Goal: Information Seeking & Learning: Find specific page/section

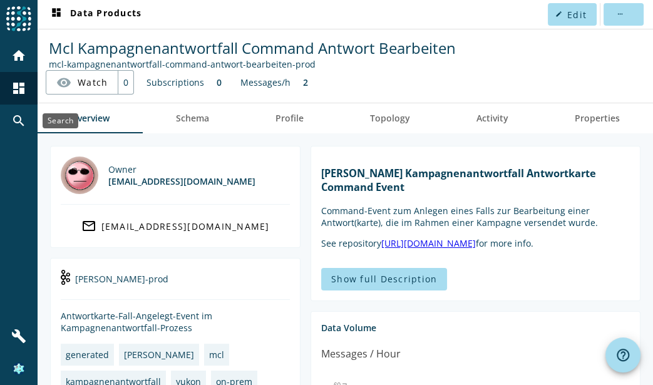
click at [13, 118] on mat-icon "search" at bounding box center [18, 120] width 15 height 15
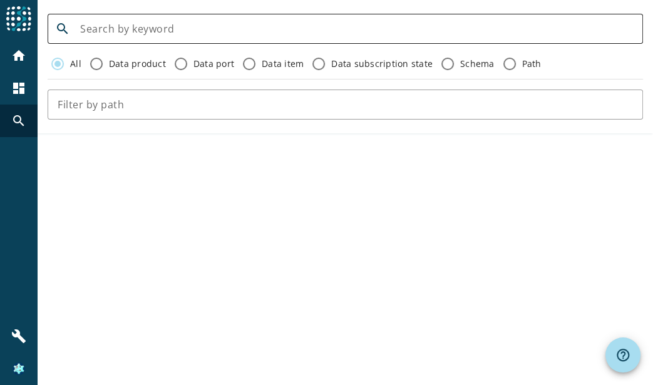
click at [126, 36] on div at bounding box center [356, 29] width 553 height 30
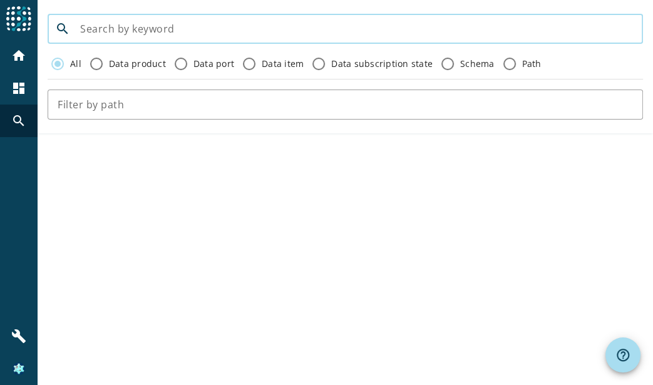
paste input "aro-fallzustand-process-case-changed"
click at [293, 30] on input "aro-fallzustand-process-case-changed" at bounding box center [356, 28] width 553 height 15
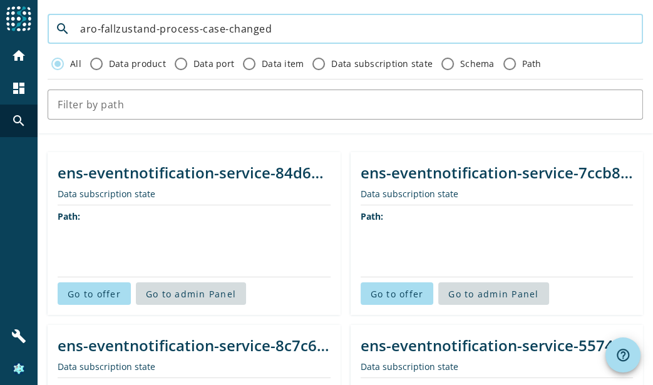
click at [284, 33] on input "aro-fallzustand-process-case-changed" at bounding box center [356, 28] width 553 height 15
drag, startPoint x: 156, startPoint y: 28, endPoint x: 304, endPoint y: 33, distance: 147.8
click at [304, 33] on input "aro-fallzustand-process-case-changed" at bounding box center [356, 28] width 553 height 15
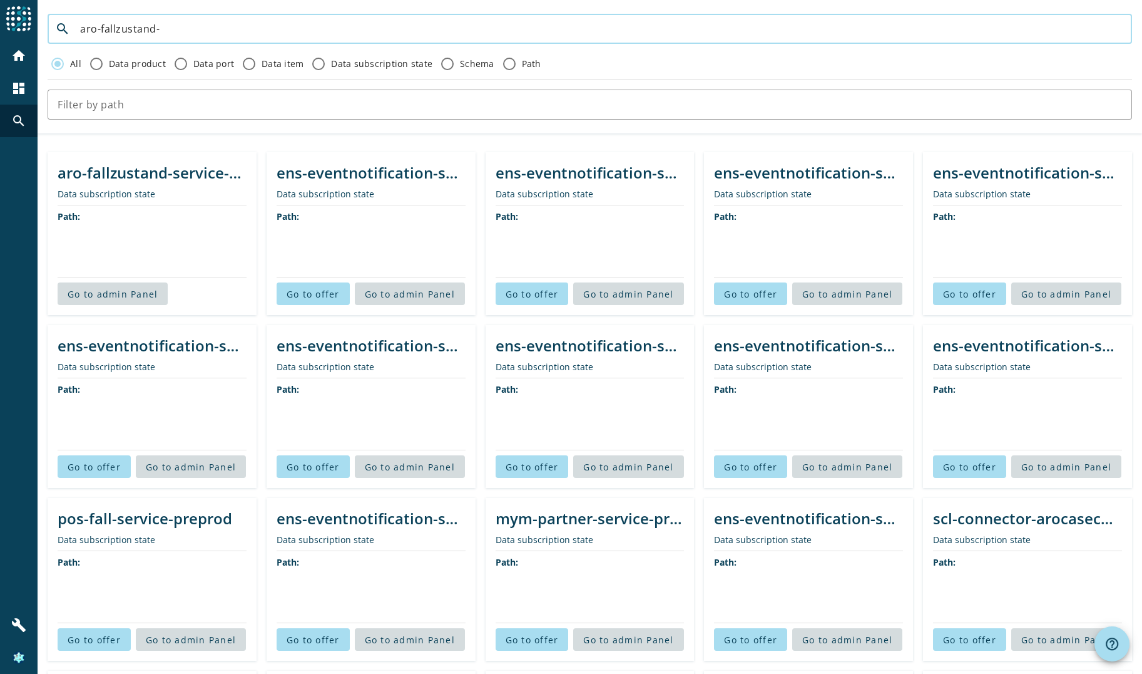
click at [222, 29] on input "aro-fallzustand-" at bounding box center [601, 28] width 1042 height 15
type input "aro-fallzustand-process"
click at [152, 95] on div at bounding box center [590, 105] width 1065 height 30
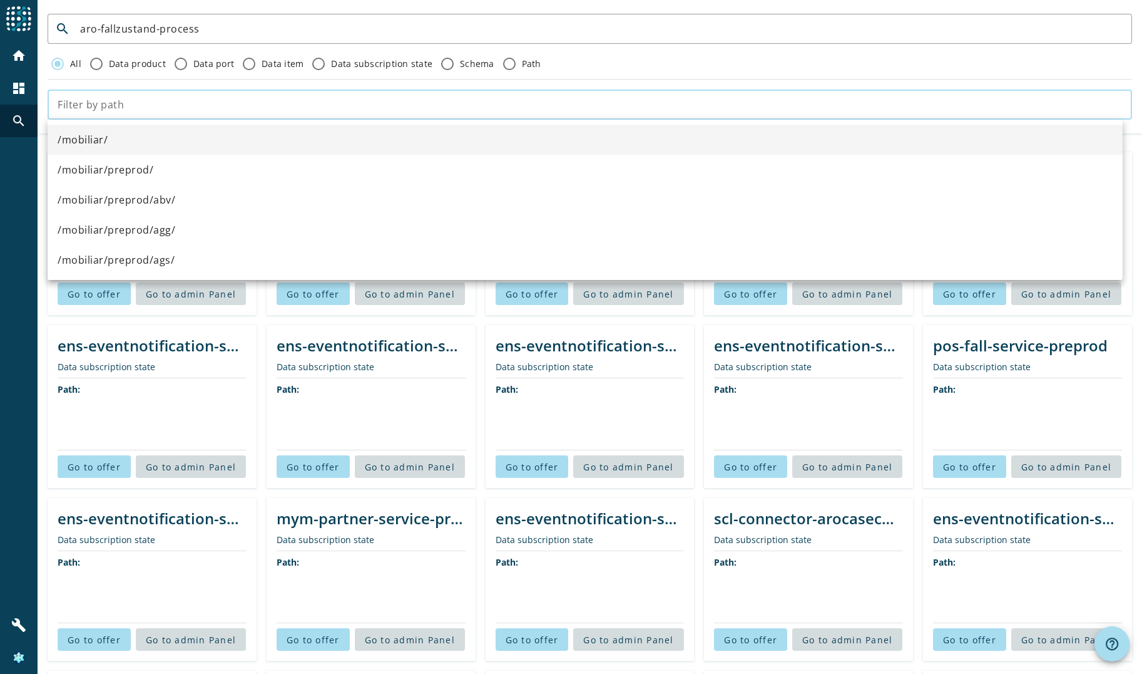
click at [152, 101] on input "text" at bounding box center [590, 104] width 1065 height 15
click at [602, 63] on div "All Data product Data port Data item Data subscription state Schema Path" at bounding box center [590, 64] width 1085 height 20
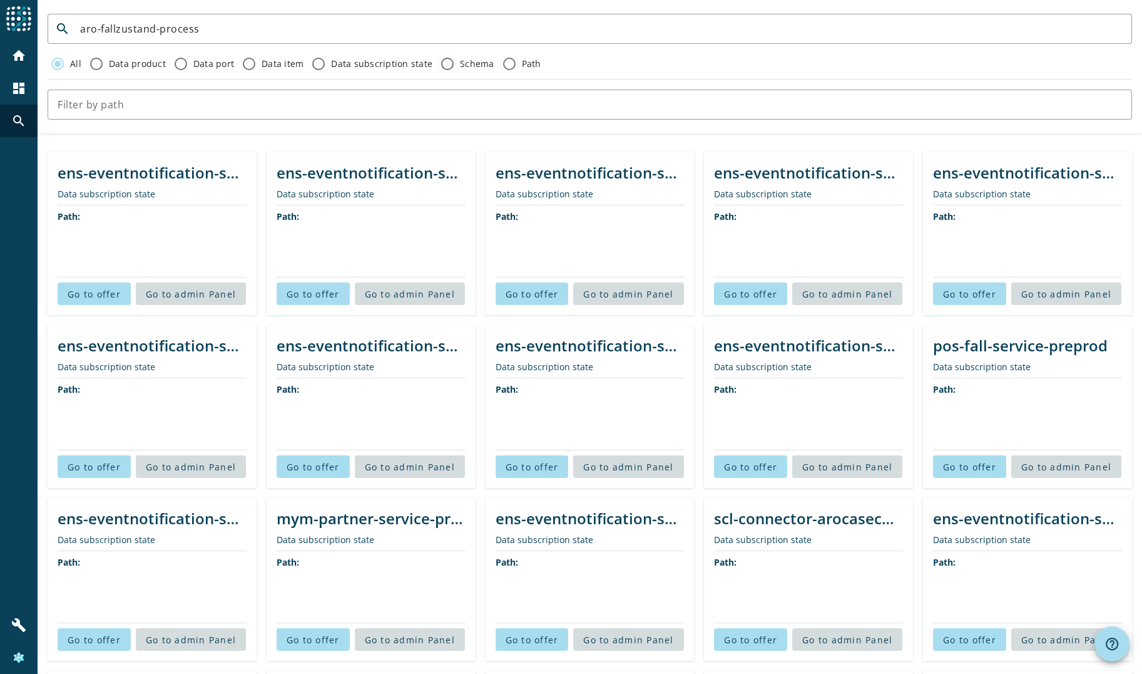
click at [478, 63] on label "Schema" at bounding box center [476, 64] width 37 height 13
click at [458, 63] on input "Schema" at bounding box center [448, 64] width 20 height 20
radio input "true"
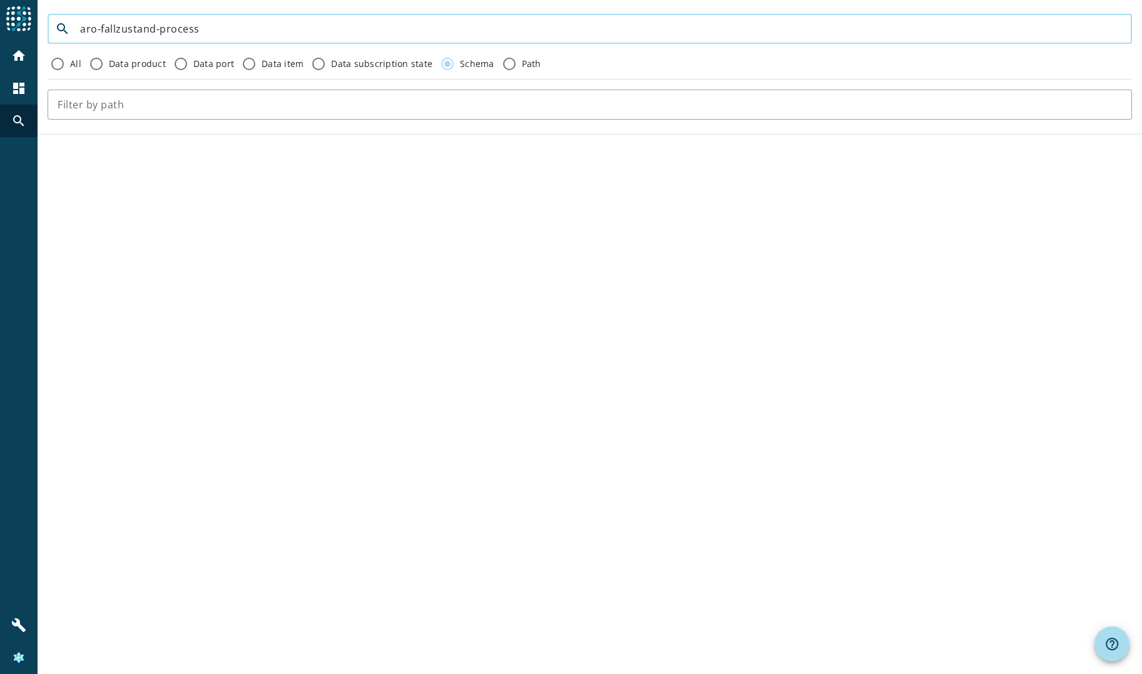
click at [251, 34] on input "aro-fallzustand-process" at bounding box center [601, 28] width 1042 height 15
click at [320, 10] on form "search aro-fallzustand-process All Data product Data port Data item Data subscr…" at bounding box center [590, 67] width 1105 height 116
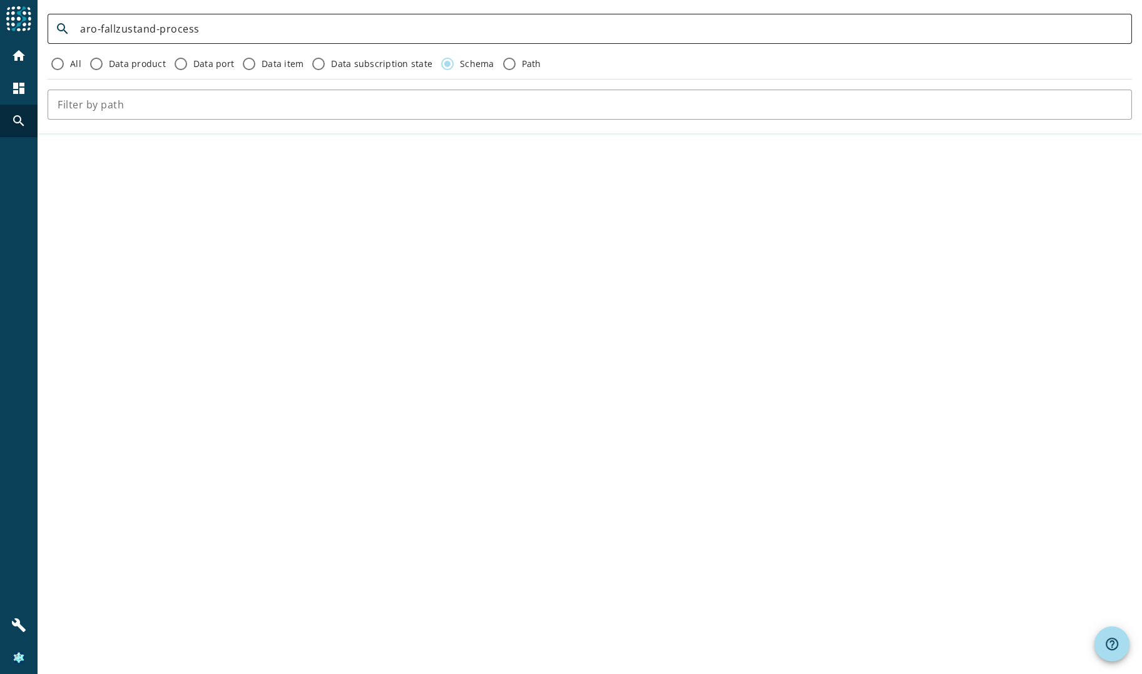
click at [319, 23] on input "aro-fallzustand-process" at bounding box center [601, 28] width 1042 height 15
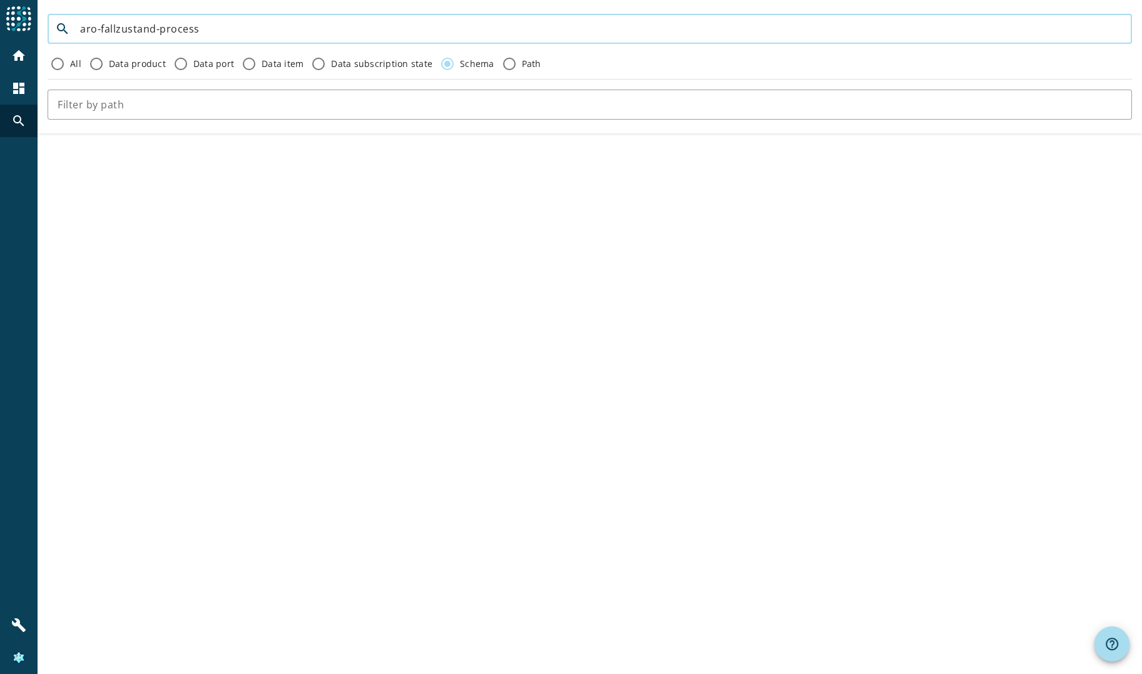
click at [319, 23] on input "aro-fallzustand-process" at bounding box center [601, 28] width 1042 height 15
paste input "-case-changed"
type input "aro-fallzustand-process-case-changed"
click at [71, 66] on label "All" at bounding box center [75, 64] width 14 height 13
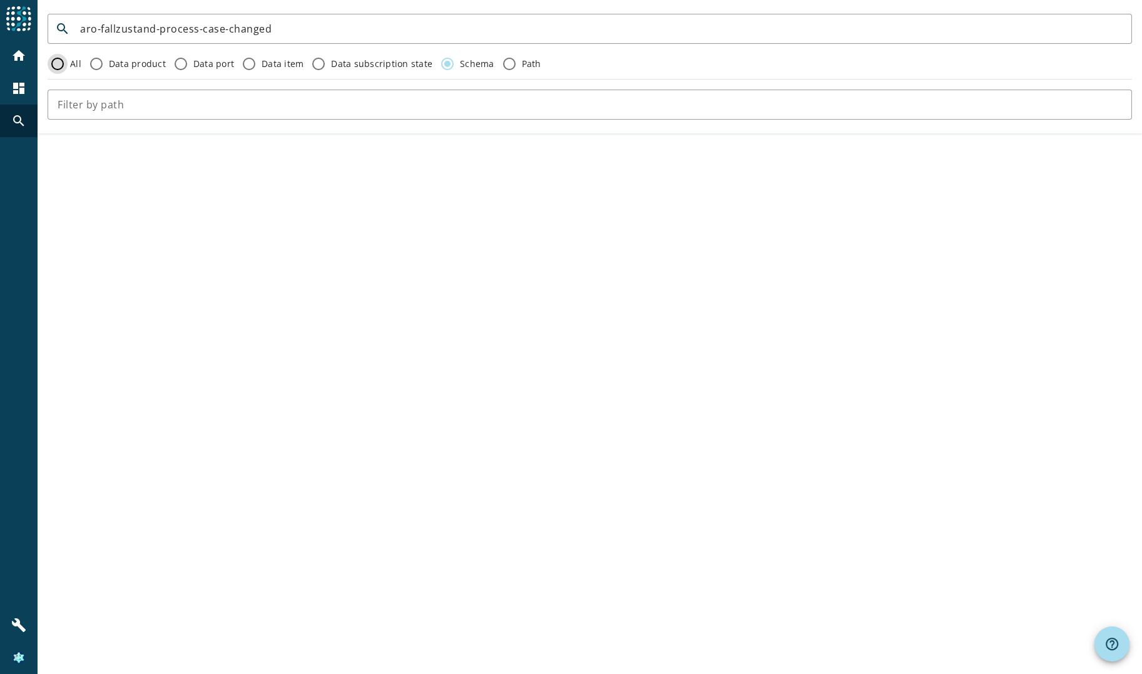
click at [68, 66] on input "All" at bounding box center [58, 64] width 20 height 20
radio input "true"
click at [318, 35] on input "aro-fallzustand-process-case-changed" at bounding box center [601, 28] width 1042 height 15
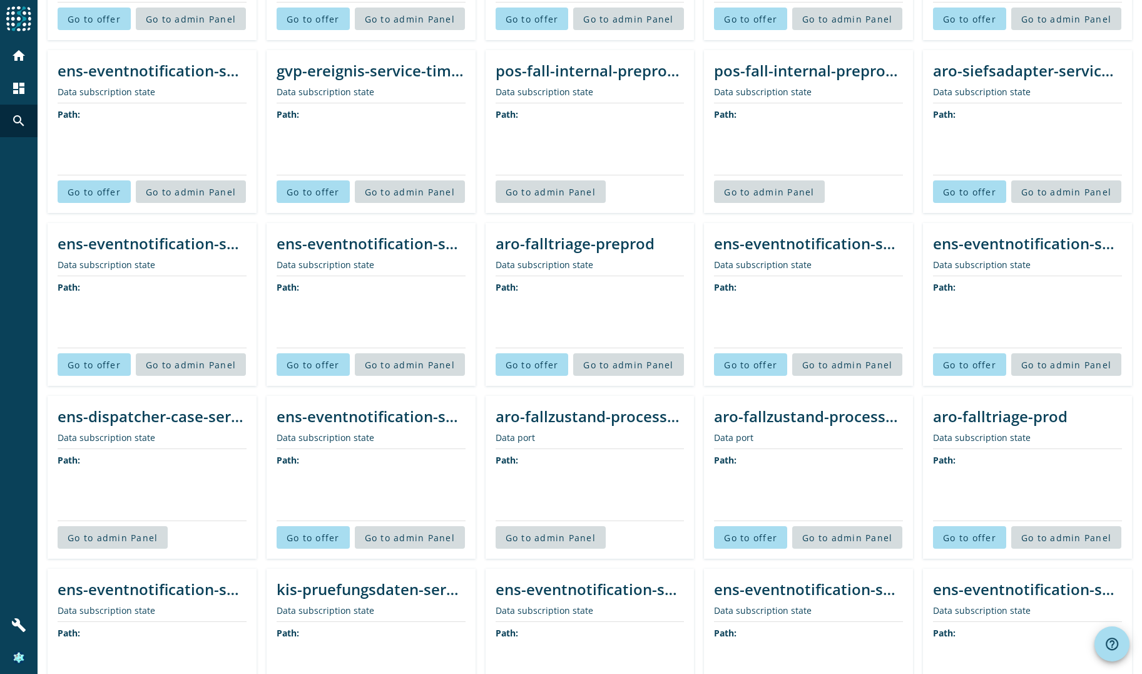
scroll to position [2943, 0]
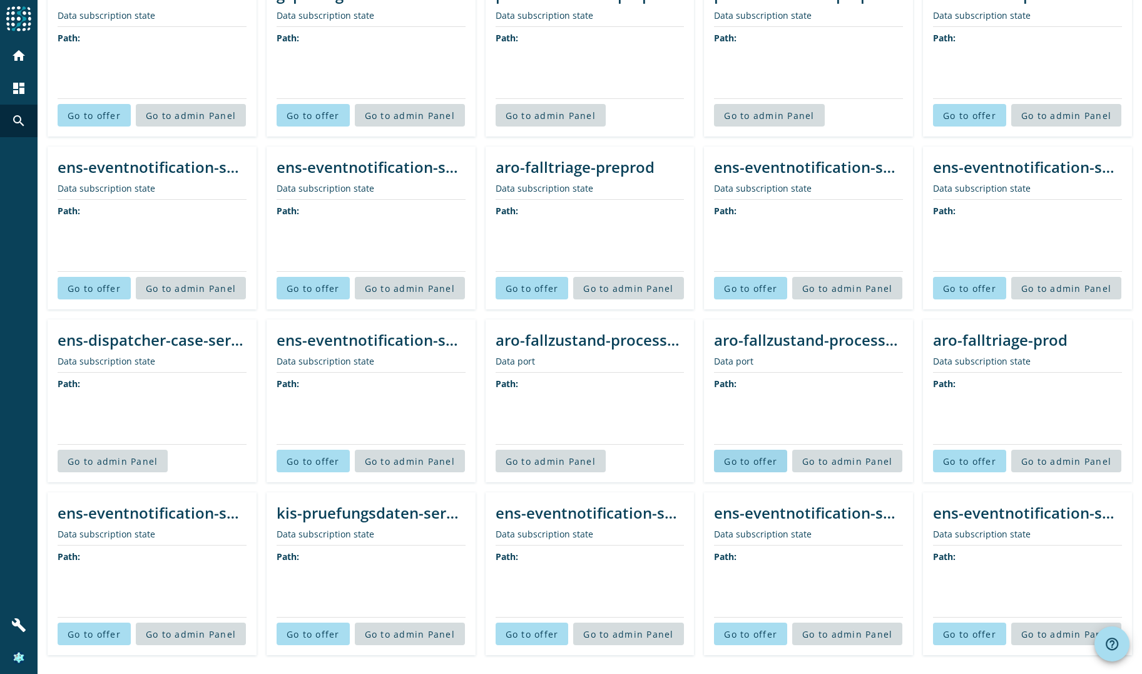
click at [652, 384] on span at bounding box center [750, 461] width 73 height 30
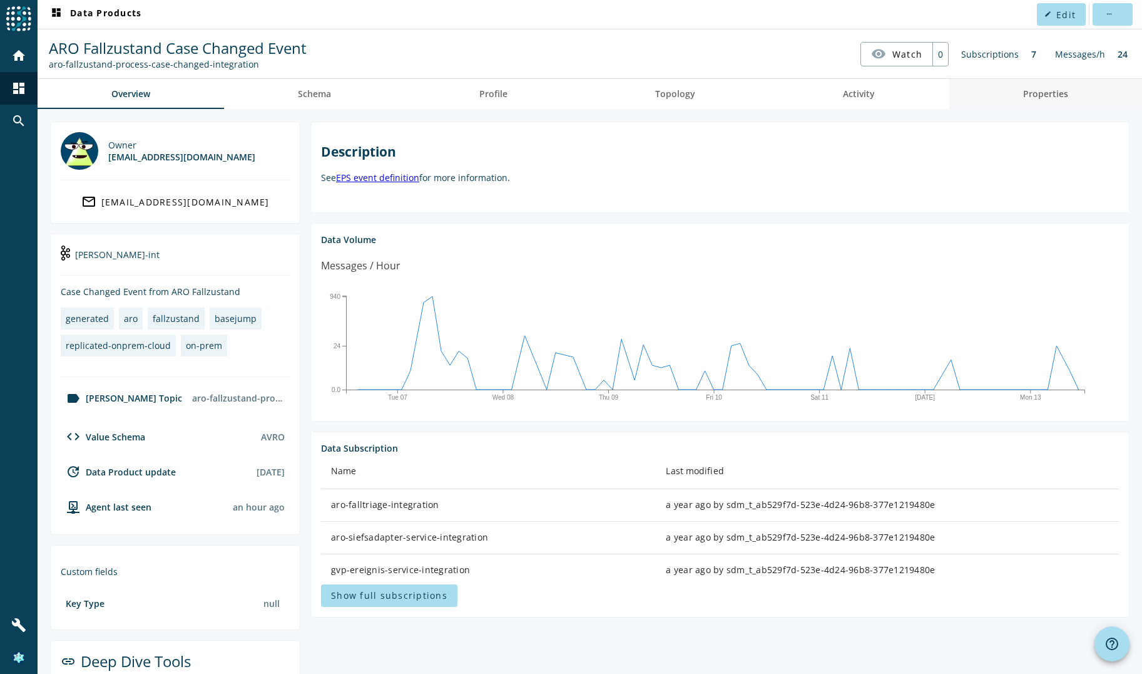
click at [652, 104] on link "Properties" at bounding box center [1046, 94] width 193 height 30
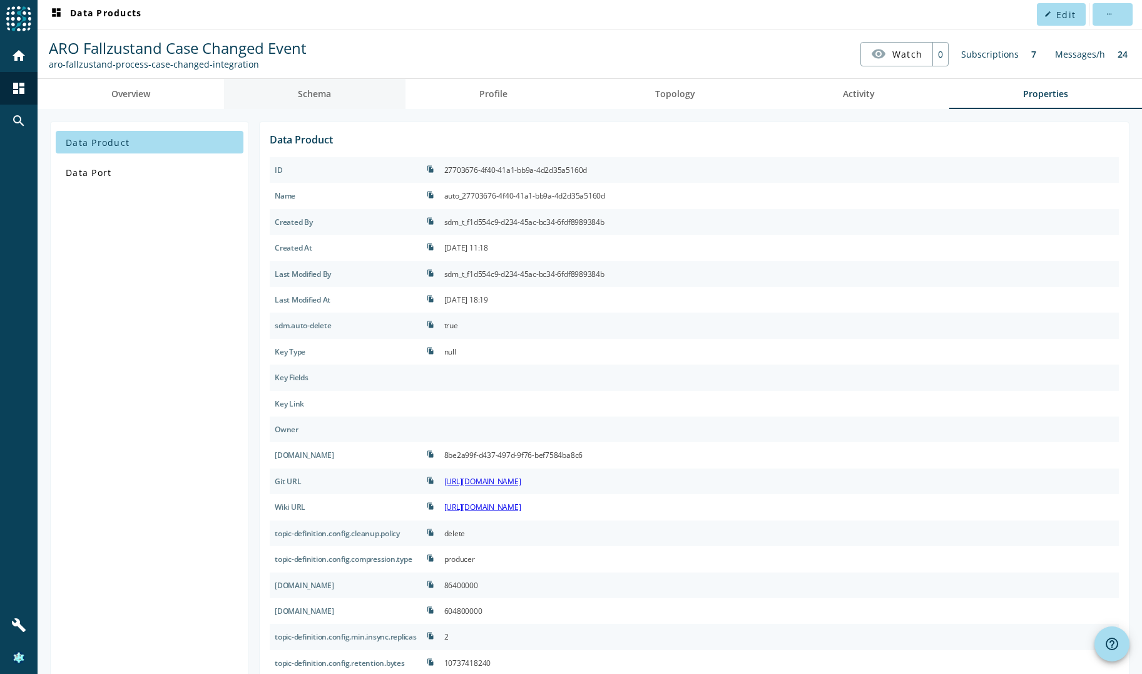
click at [340, 88] on link "Schema" at bounding box center [314, 94] width 181 height 30
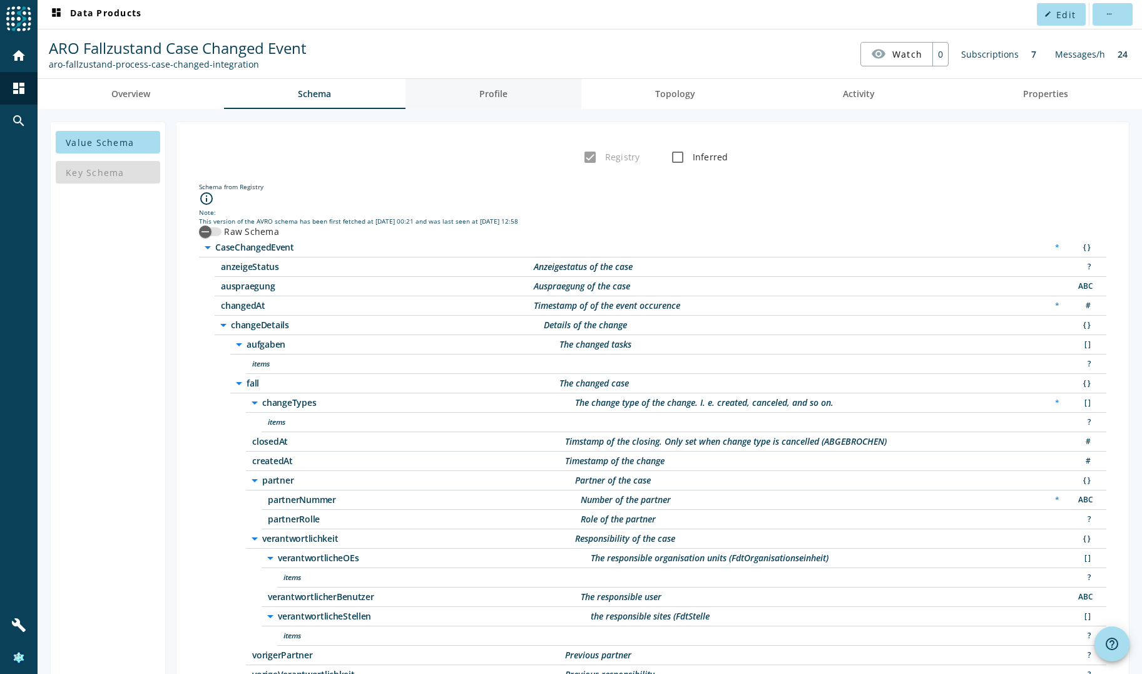
click at [503, 97] on span "Profile" at bounding box center [493, 94] width 28 height 9
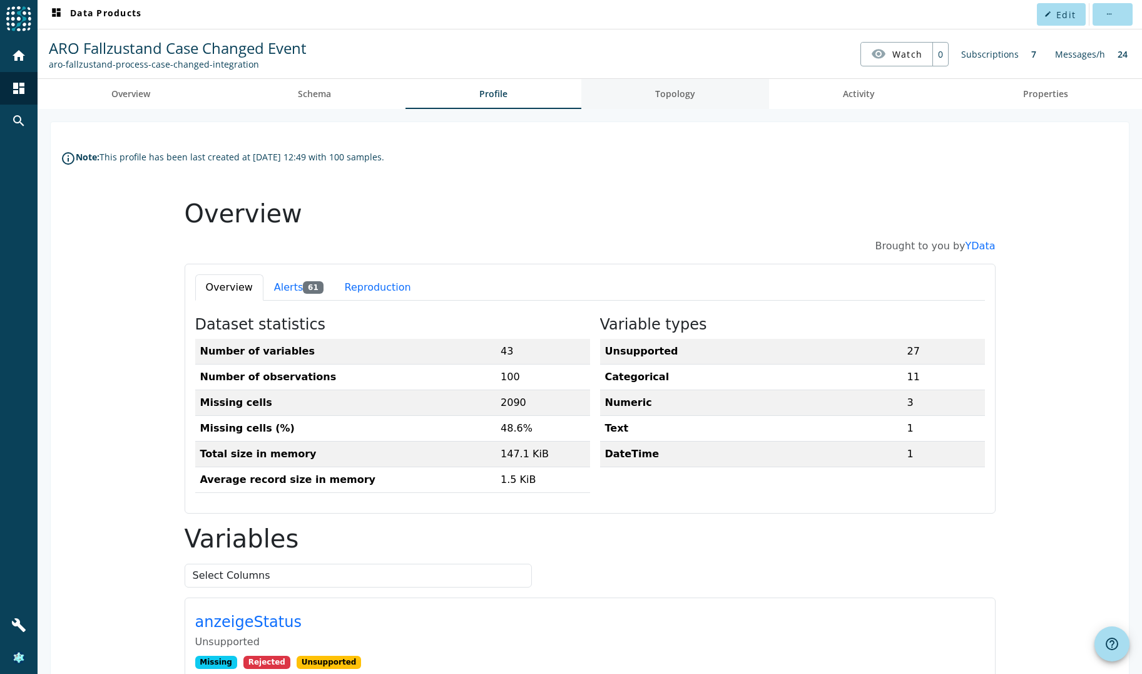
click at [652, 93] on span "Topology" at bounding box center [675, 94] width 40 height 9
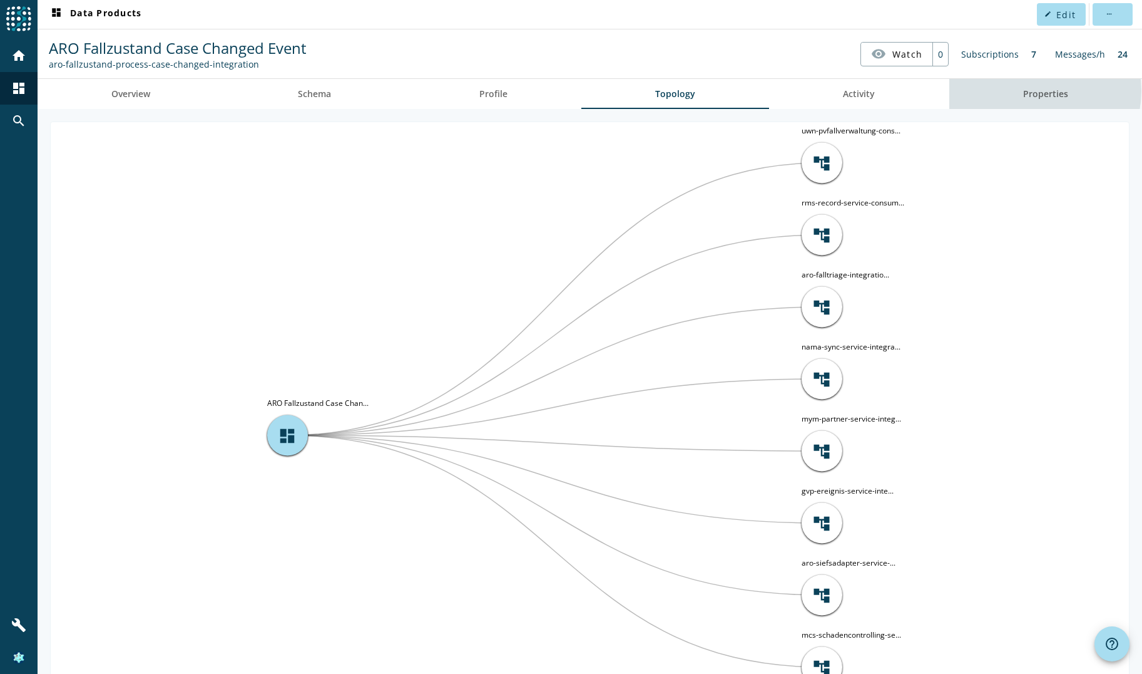
click at [652, 91] on span "Properties" at bounding box center [1045, 94] width 45 height 9
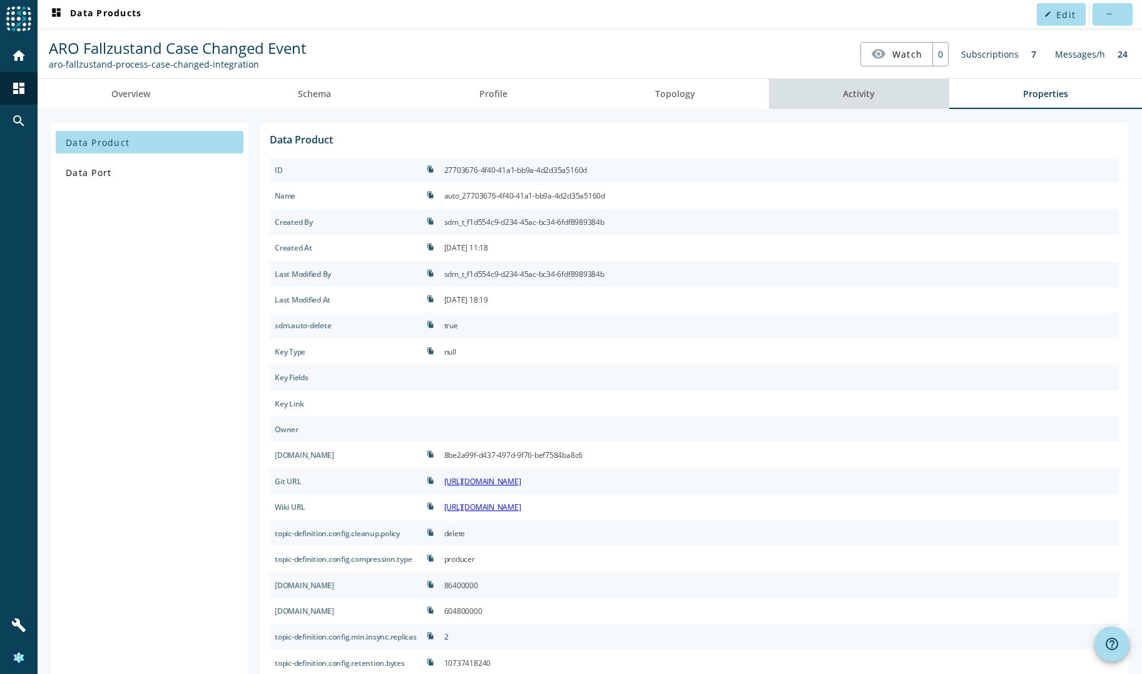
click at [652, 94] on link "Activity" at bounding box center [859, 94] width 180 height 30
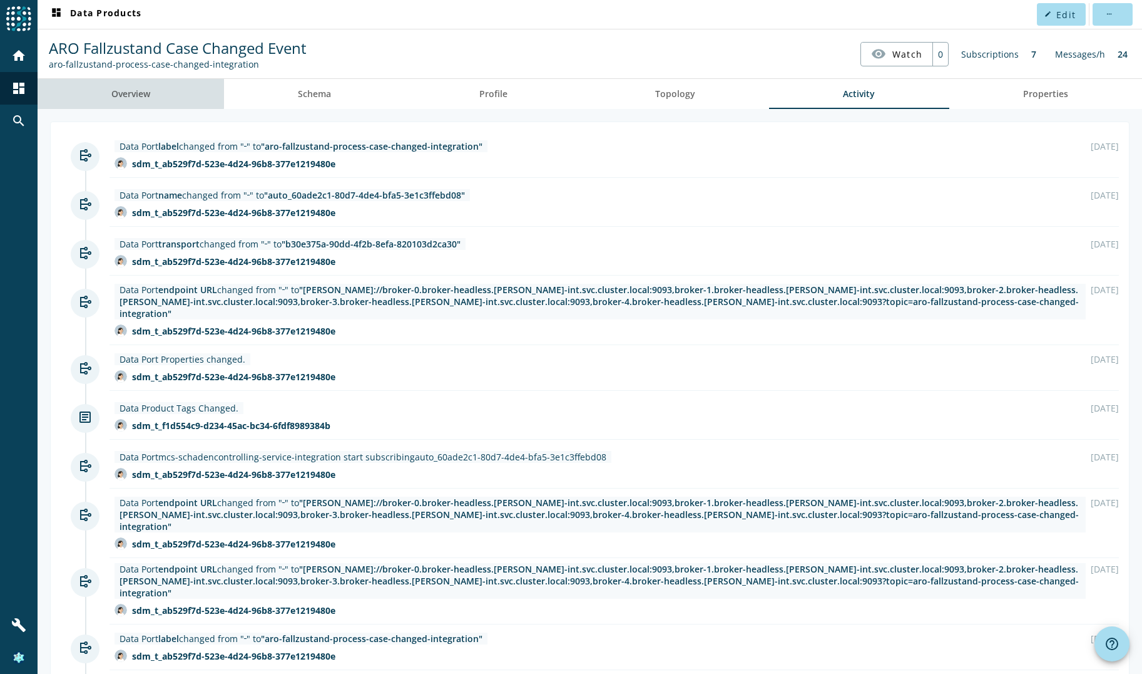
click at [120, 92] on span "Overview" at bounding box center [130, 94] width 39 height 9
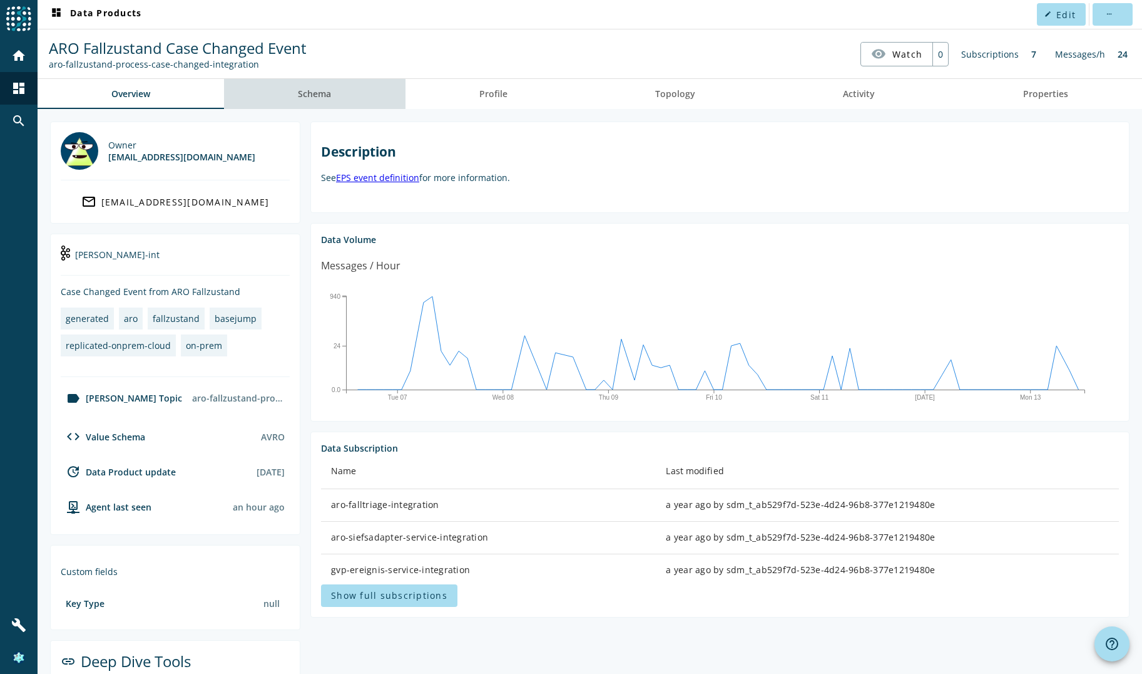
click at [329, 91] on span "Schema" at bounding box center [314, 94] width 33 height 9
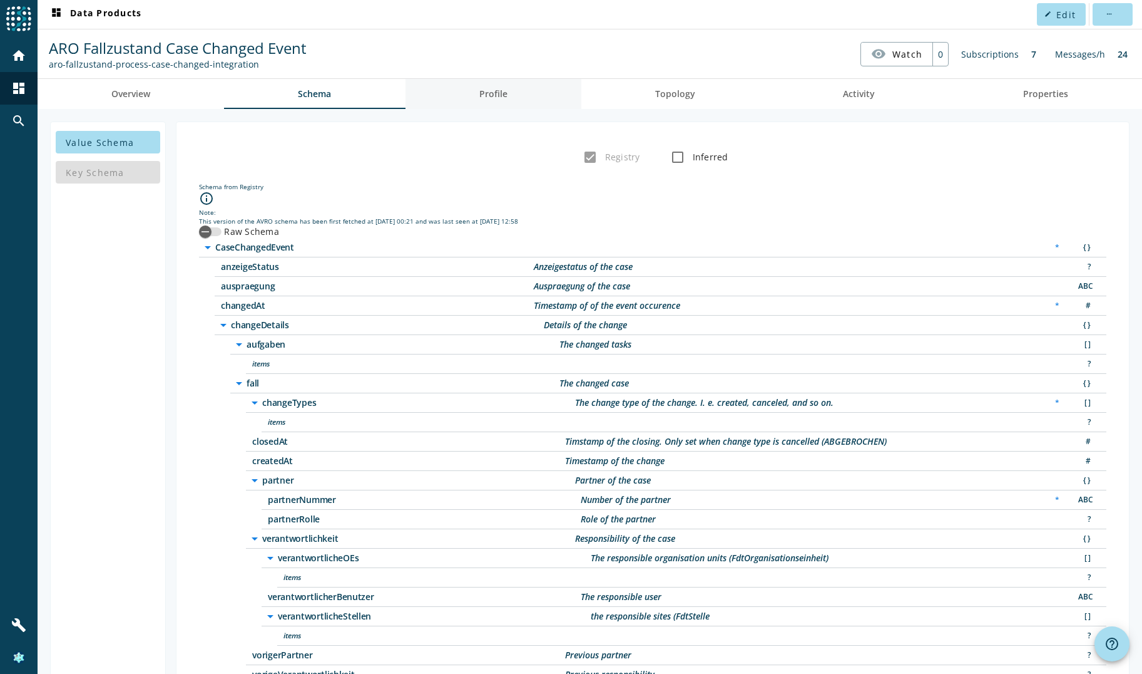
click at [493, 91] on span "Profile" at bounding box center [493, 94] width 28 height 9
